Goal: Obtain resource: Obtain resource

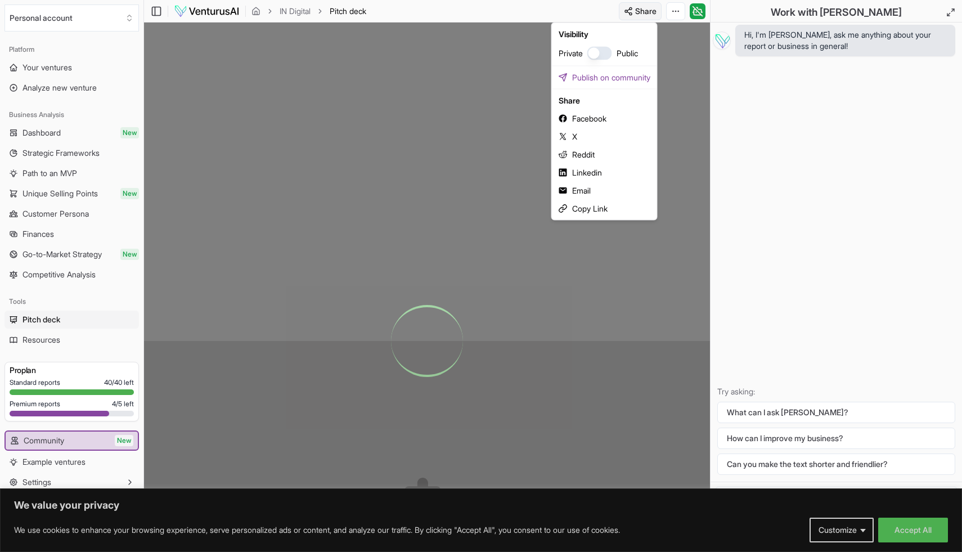
click at [642, 12] on html "We value your privacy We use cookies to enhance your browsing experience, serve…" at bounding box center [481, 276] width 962 height 552
click at [606, 53] on button "button" at bounding box center [600, 54] width 25 height 14
click at [764, 231] on html "We value your privacy We use cookies to enhance your browsing experience, serve…" at bounding box center [481, 276] width 962 height 552
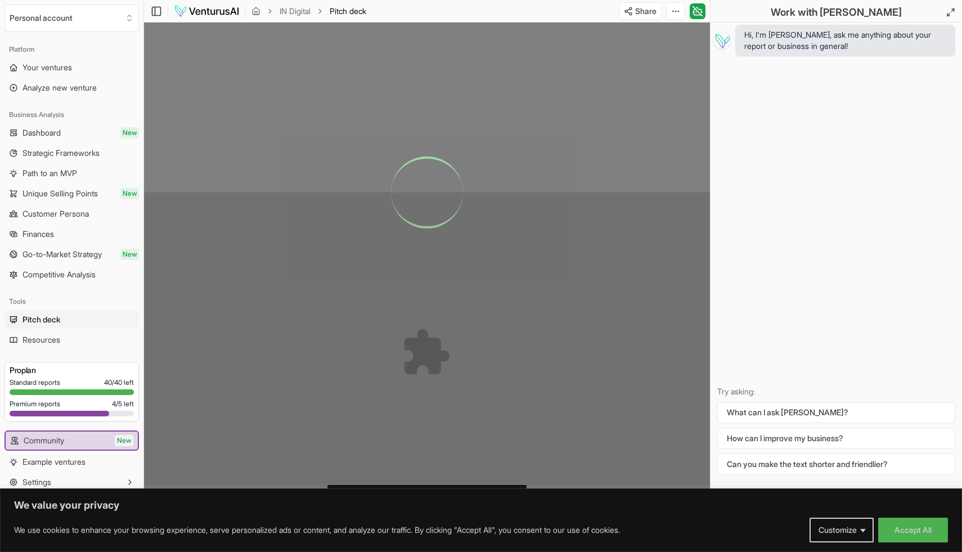
scroll to position [205, 0]
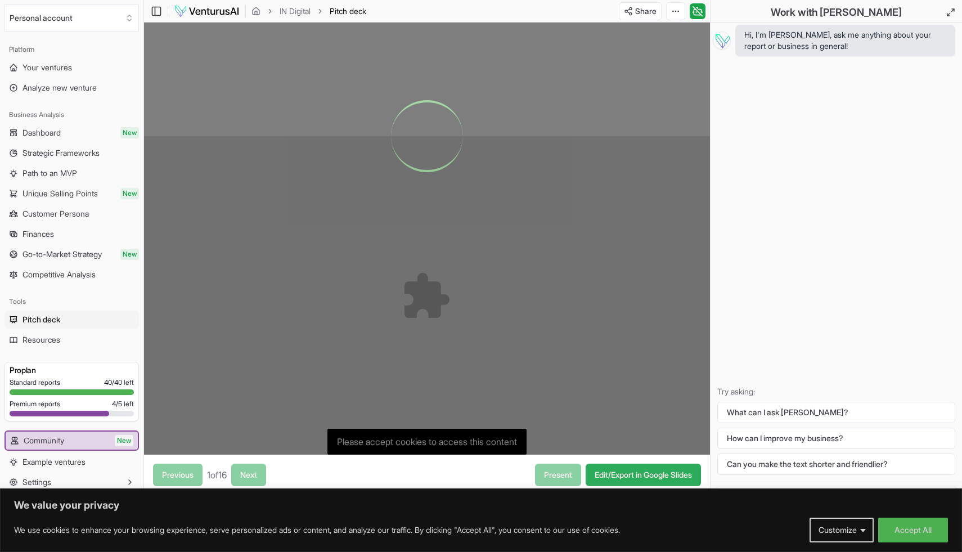
click at [621, 476] on link "Edit/Export in Google Slides" at bounding box center [643, 475] width 115 height 23
